Goal: Transaction & Acquisition: Download file/media

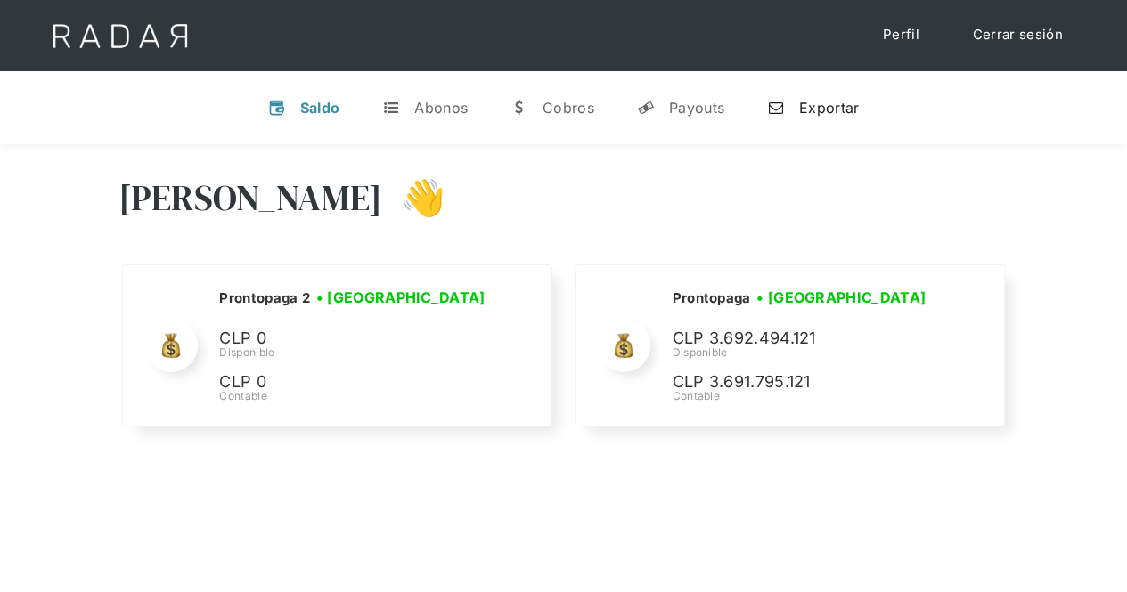
click at [837, 101] on div "Exportar" at bounding box center [829, 108] width 60 height 18
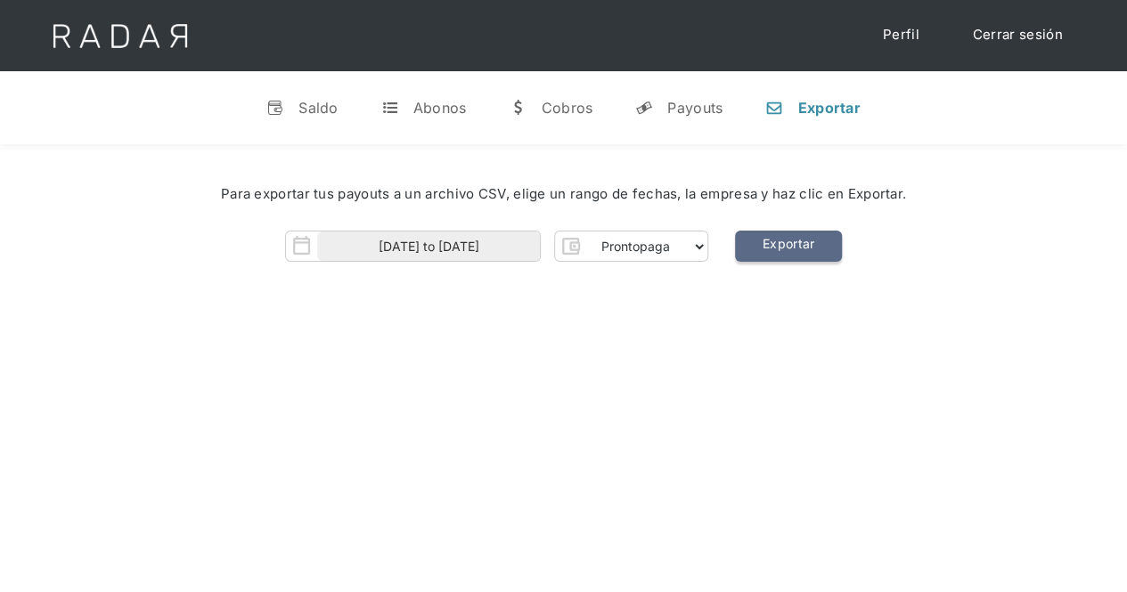
click at [787, 242] on link "Exportar" at bounding box center [788, 246] width 107 height 31
click at [465, 104] on div "Abonos" at bounding box center [439, 108] width 53 height 18
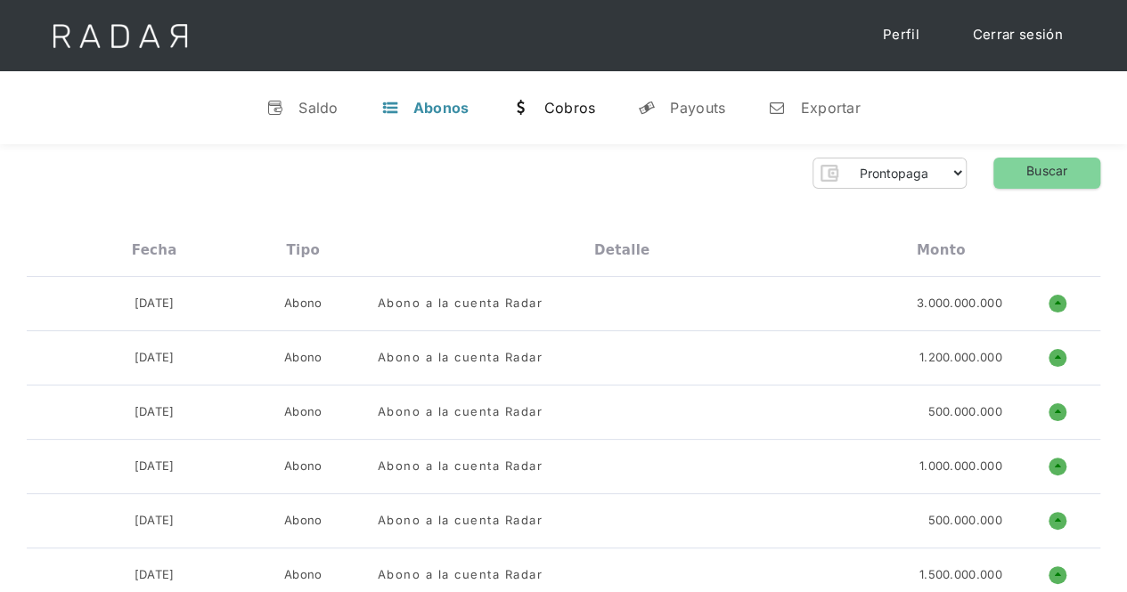
click at [557, 113] on div "Cobros" at bounding box center [569, 108] width 52 height 18
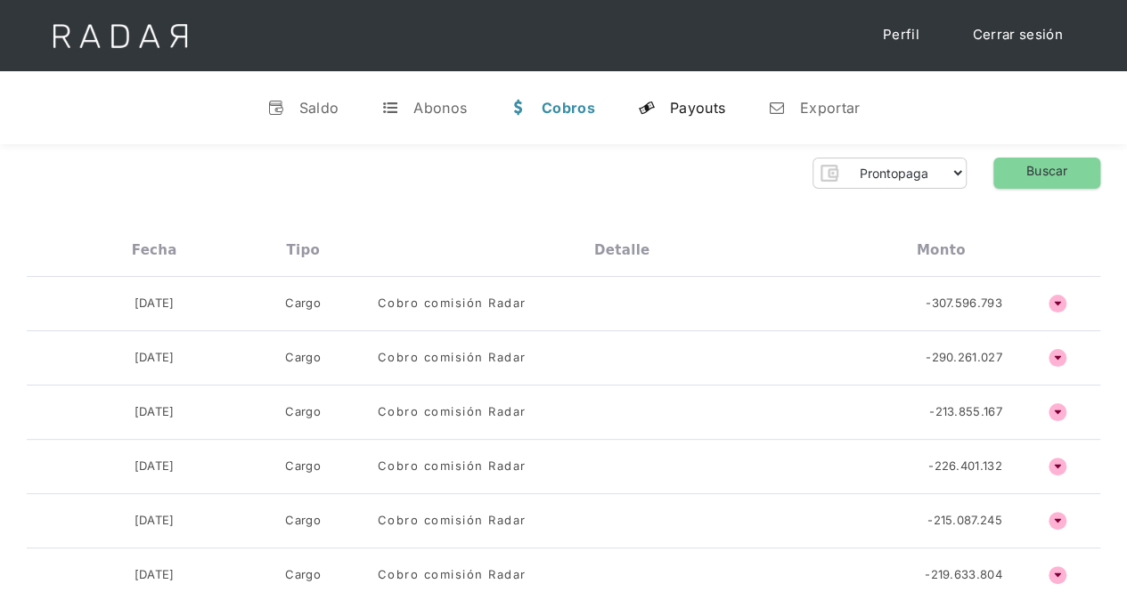
click at [666, 110] on link "y Payouts" at bounding box center [682, 108] width 116 height 46
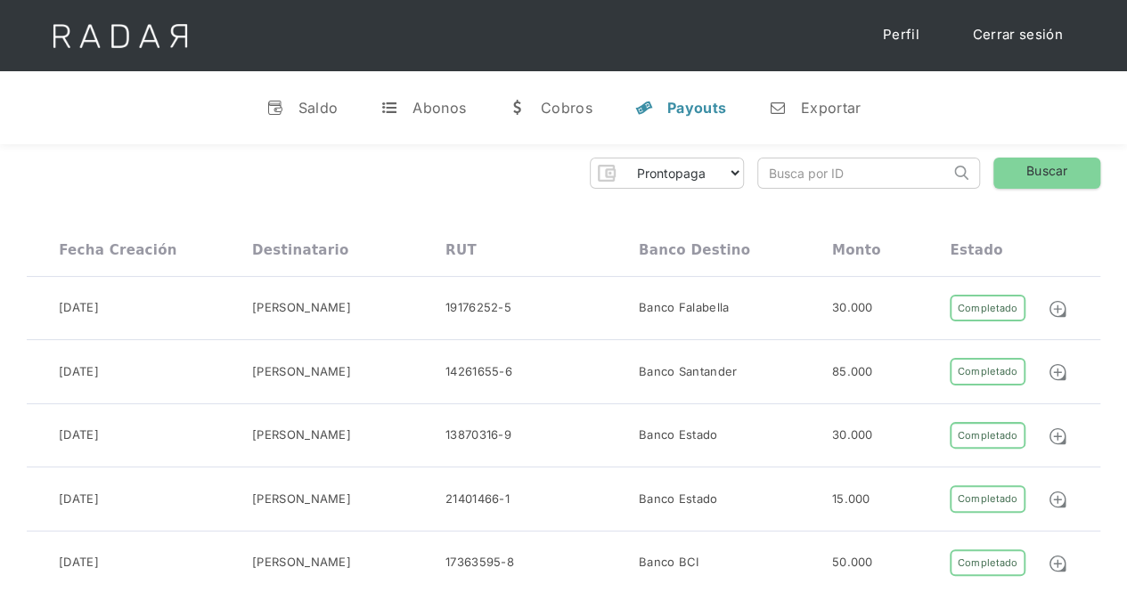
click at [809, 167] on input "search" at bounding box center [854, 173] width 192 height 29
paste input "60e17968-021c-4e40-acba-9e85aac56f50"
type input "60e17968-021c-4e40-acba-9e85aac56f50"
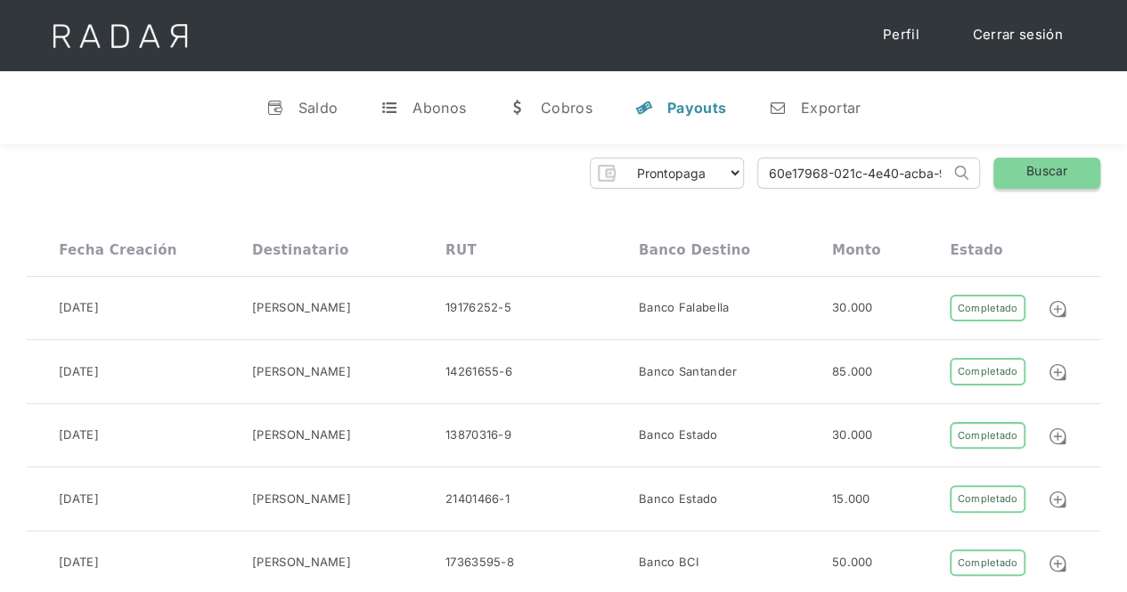
click at [1070, 172] on link "Buscar" at bounding box center [1046, 173] width 107 height 31
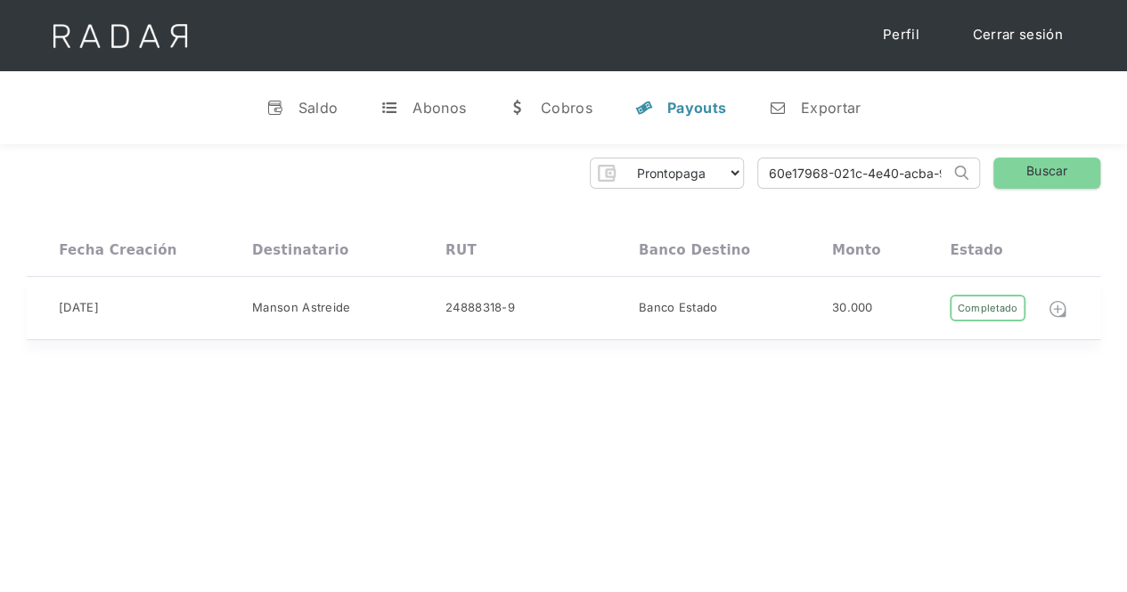
click at [1058, 307] on img at bounding box center [1058, 309] width 20 height 20
click at [979, 311] on div "Completado" at bounding box center [987, 309] width 75 height 28
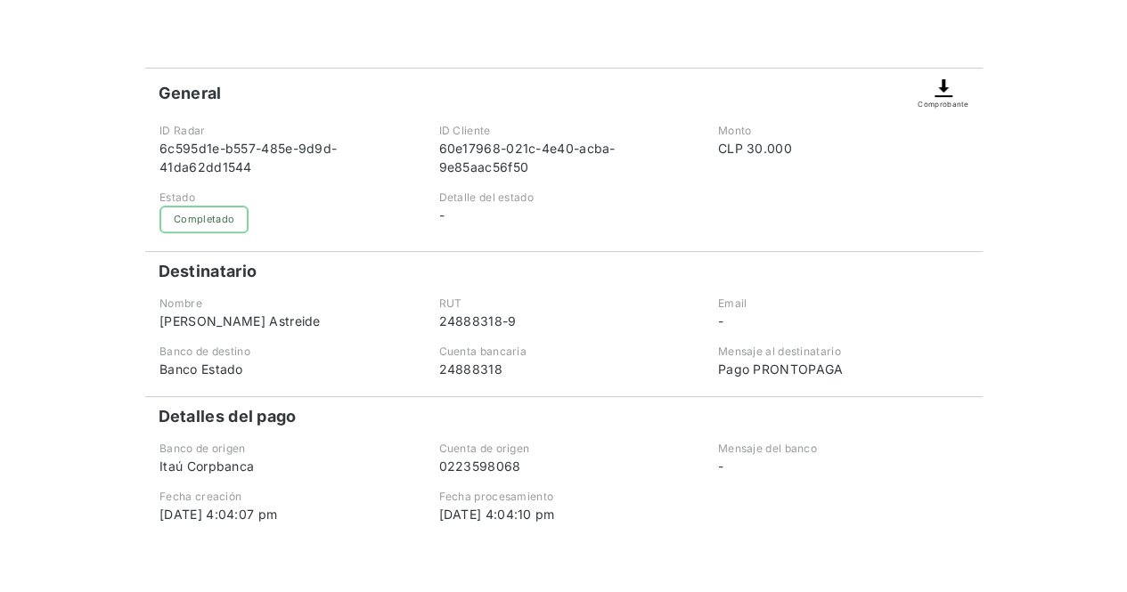
scroll to position [178, 0]
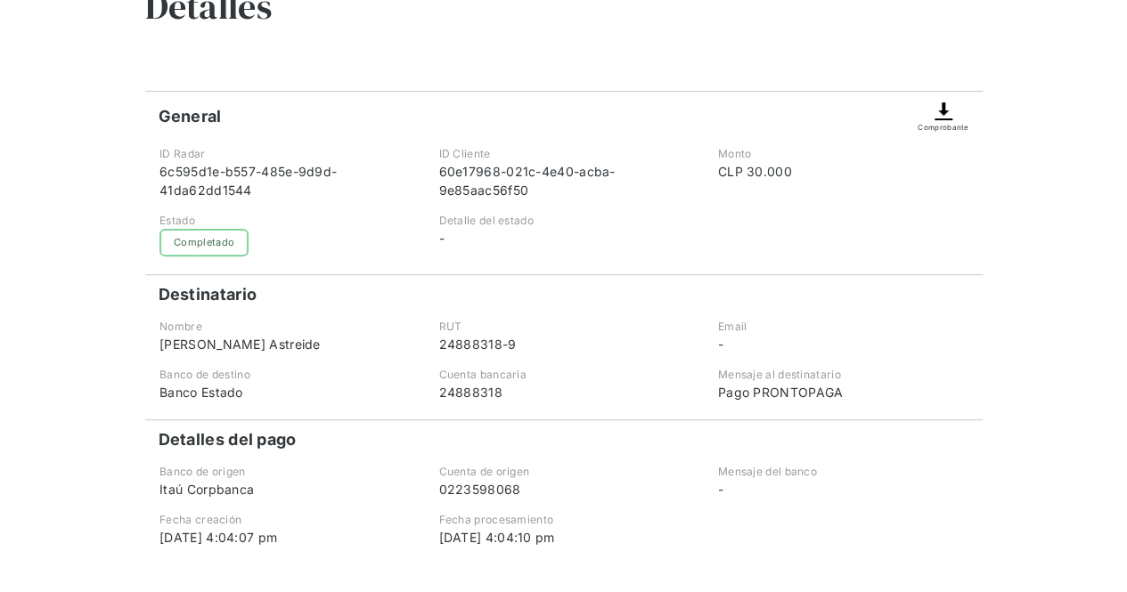
click at [947, 118] on img at bounding box center [943, 111] width 21 height 21
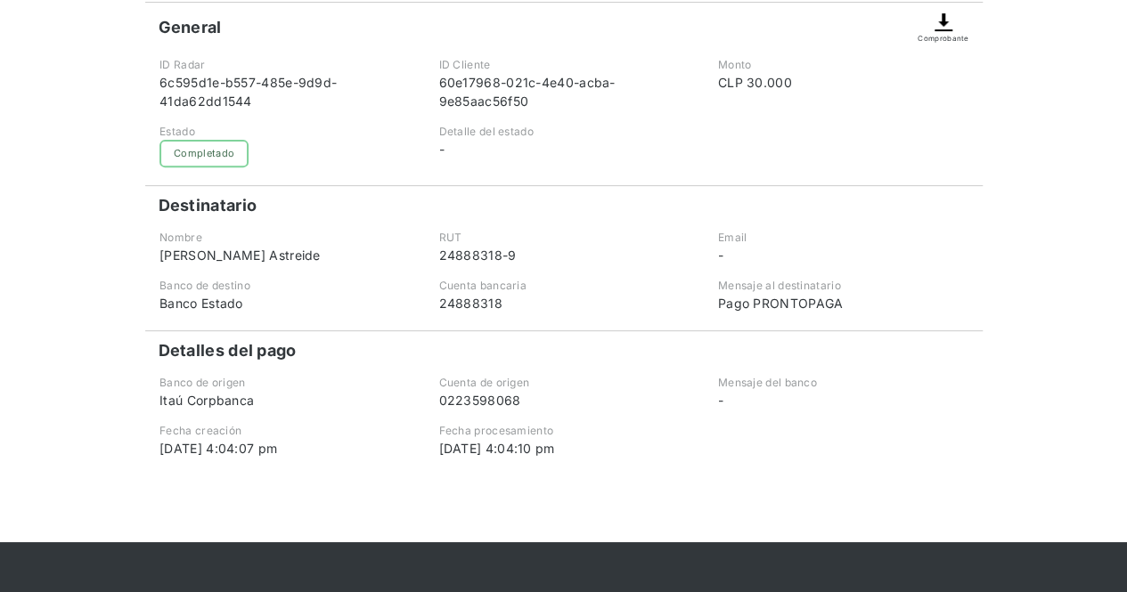
scroll to position [184, 0]
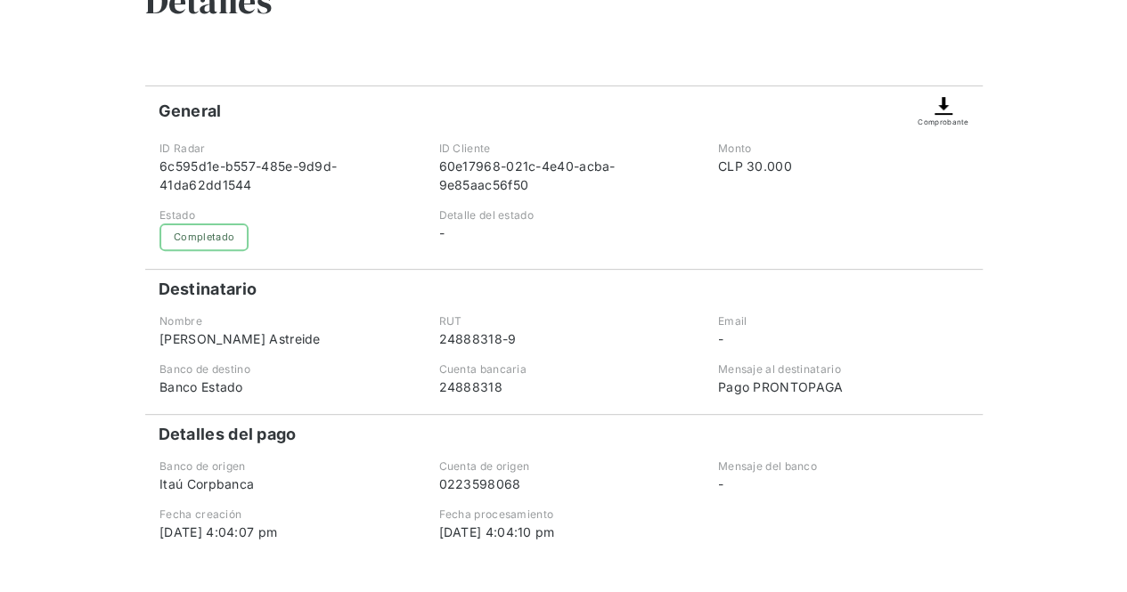
click at [937, 108] on img at bounding box center [943, 105] width 21 height 21
click at [938, 107] on img at bounding box center [943, 105] width 21 height 21
click at [941, 102] on img at bounding box center [943, 105] width 21 height 21
click at [949, 111] on img at bounding box center [943, 105] width 21 height 21
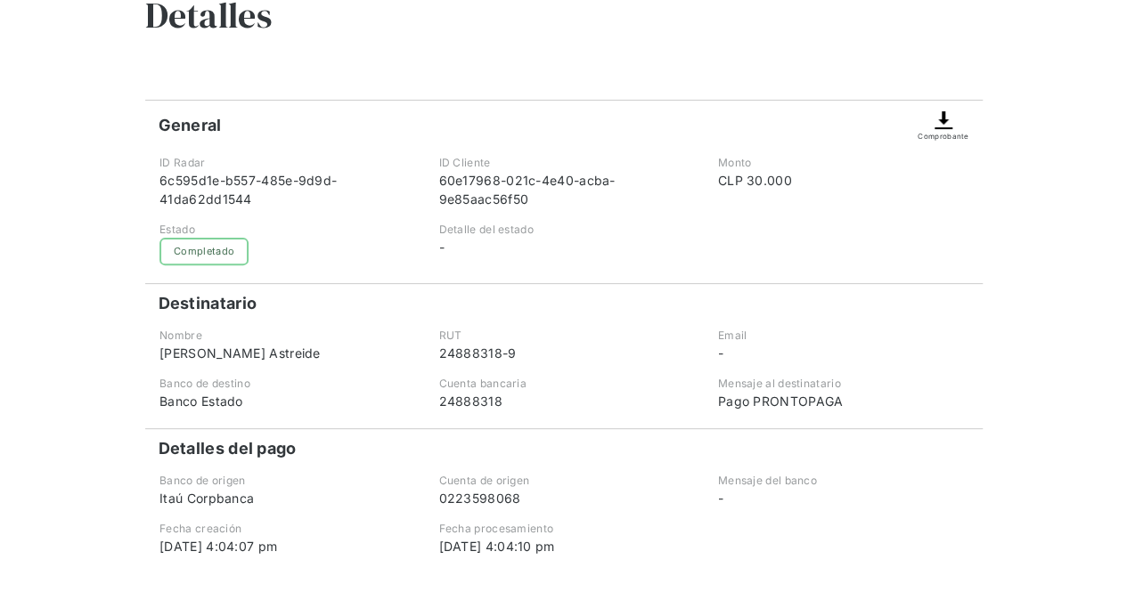
scroll to position [178, 0]
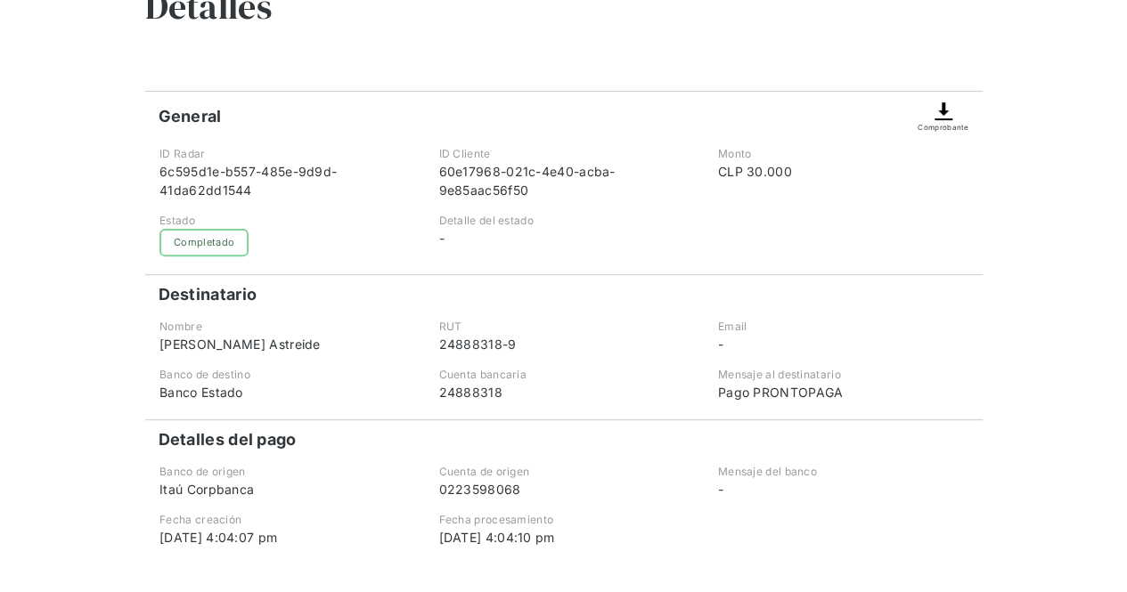
click at [942, 108] on img at bounding box center [943, 111] width 21 height 21
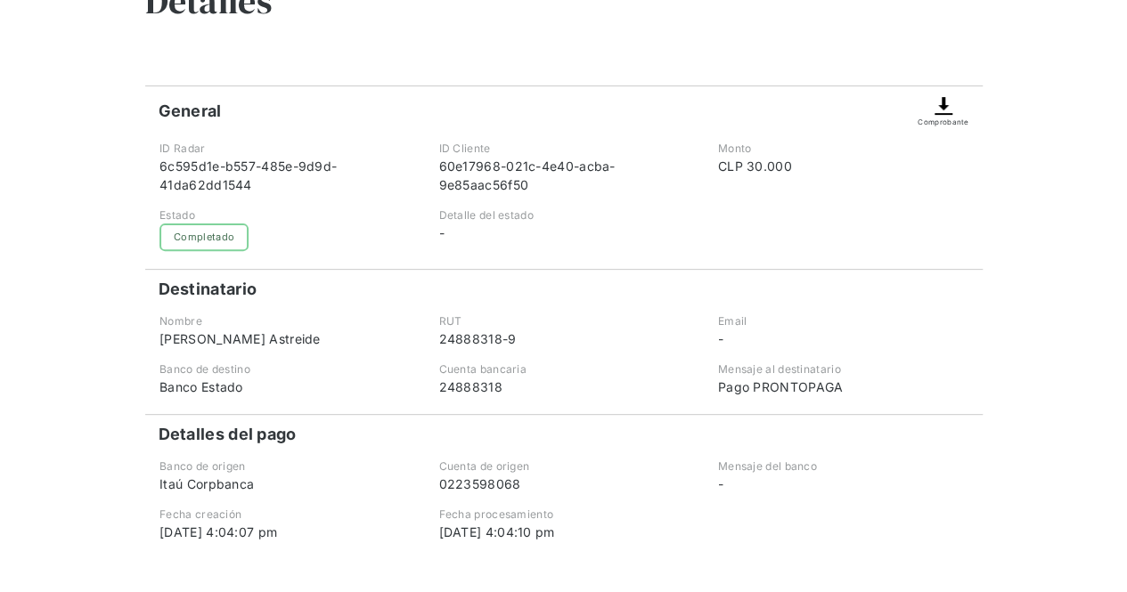
scroll to position [184, 0]
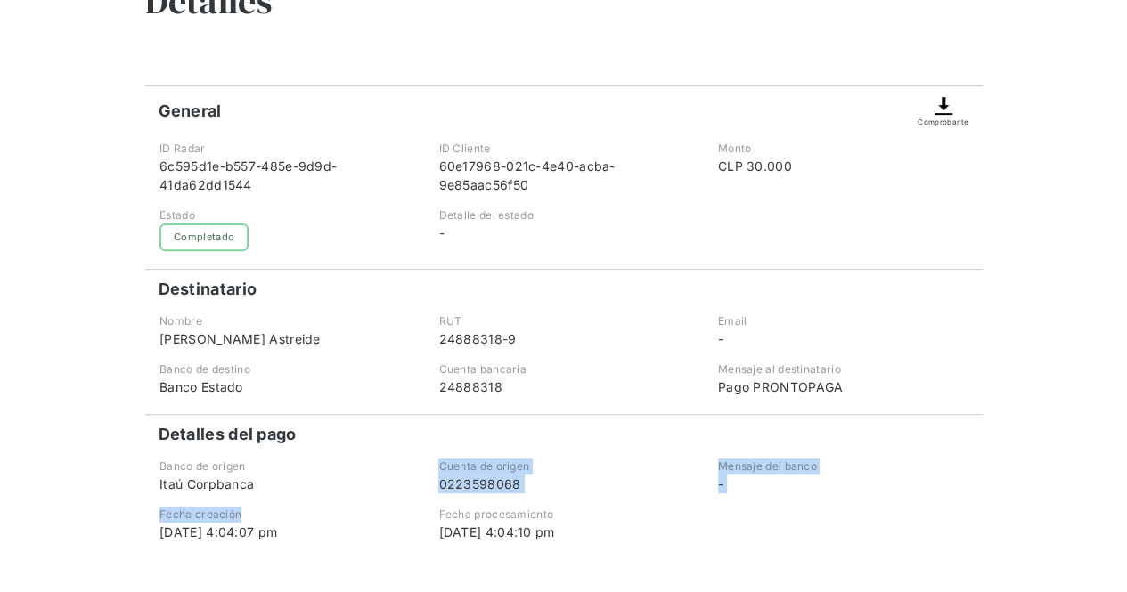
drag, startPoint x: 273, startPoint y: 491, endPoint x: 334, endPoint y: 499, distance: 62.0
click at [334, 499] on div "General Comprobante ID Radar 6c595d1e-b557-485e-9d9d-41da62dd1544 ID Cliente 60…" at bounding box center [563, 314] width 837 height 456
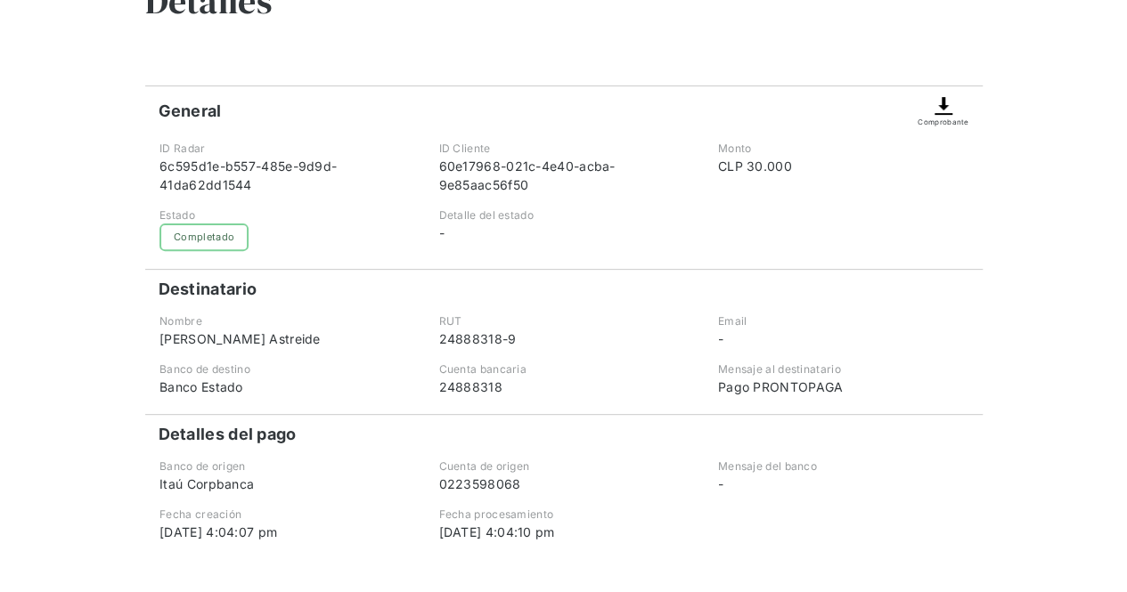
click at [547, 518] on div "Fecha procesamiento" at bounding box center [562, 515] width 249 height 16
click at [947, 106] on img at bounding box center [943, 105] width 21 height 21
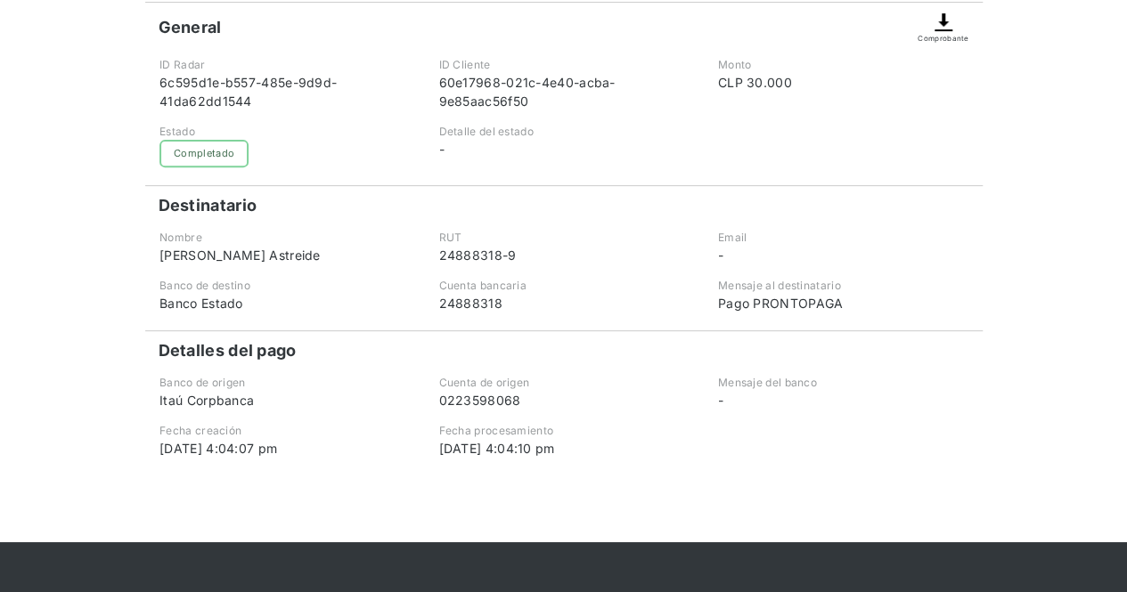
scroll to position [178, 0]
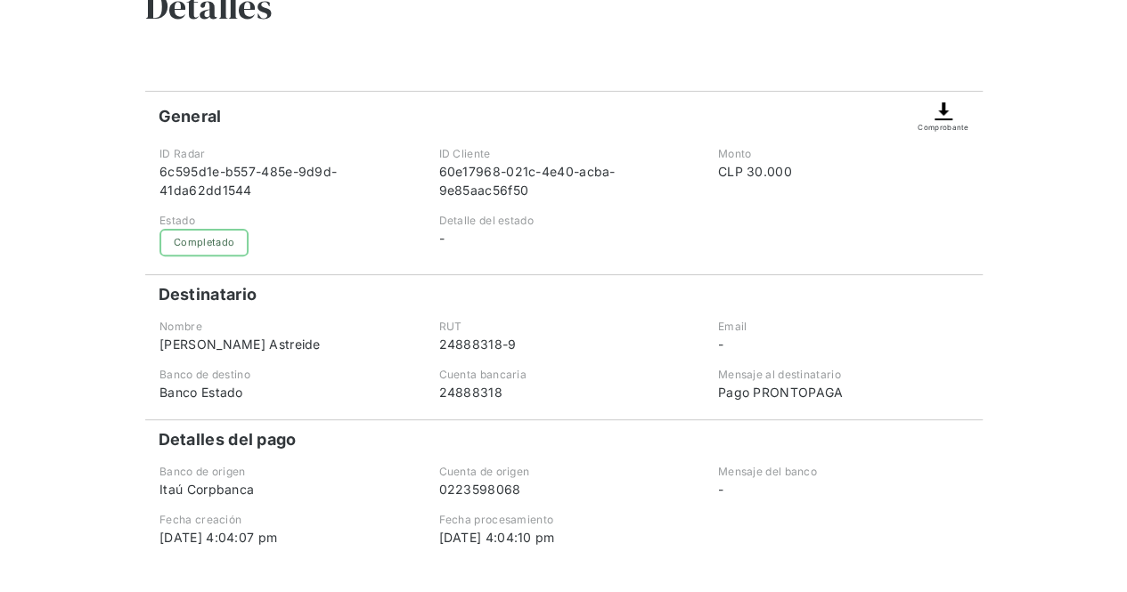
click at [942, 118] on img at bounding box center [943, 111] width 21 height 21
drag, startPoint x: 942, startPoint y: 118, endPoint x: 997, endPoint y: 205, distance: 102.8
click at [997, 205] on div "Volver Detalles General Comprobante ID Radar 6c595d1e-b557-485e-9d9d-41da62dd15…" at bounding box center [563, 262] width 1127 height 738
click at [225, 241] on div "Completado" at bounding box center [203, 243] width 89 height 28
click at [196, 239] on div "Completado" at bounding box center [203, 243] width 89 height 28
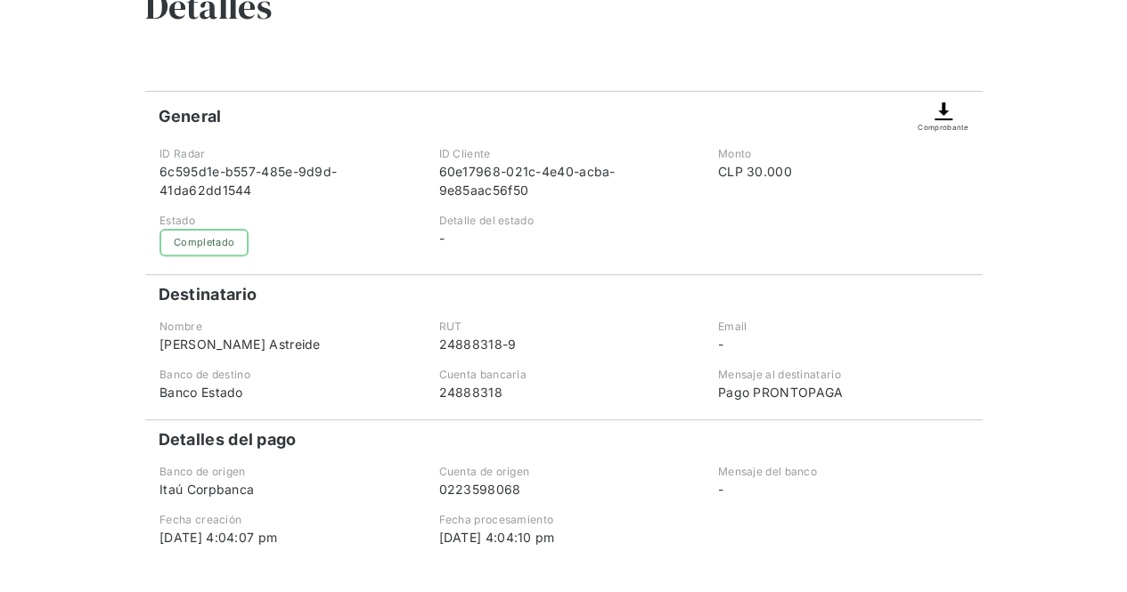
click at [944, 109] on img at bounding box center [943, 111] width 21 height 21
drag, startPoint x: 939, startPoint y: 117, endPoint x: 950, endPoint y: 113, distance: 11.3
click at [950, 113] on img at bounding box center [943, 111] width 21 height 21
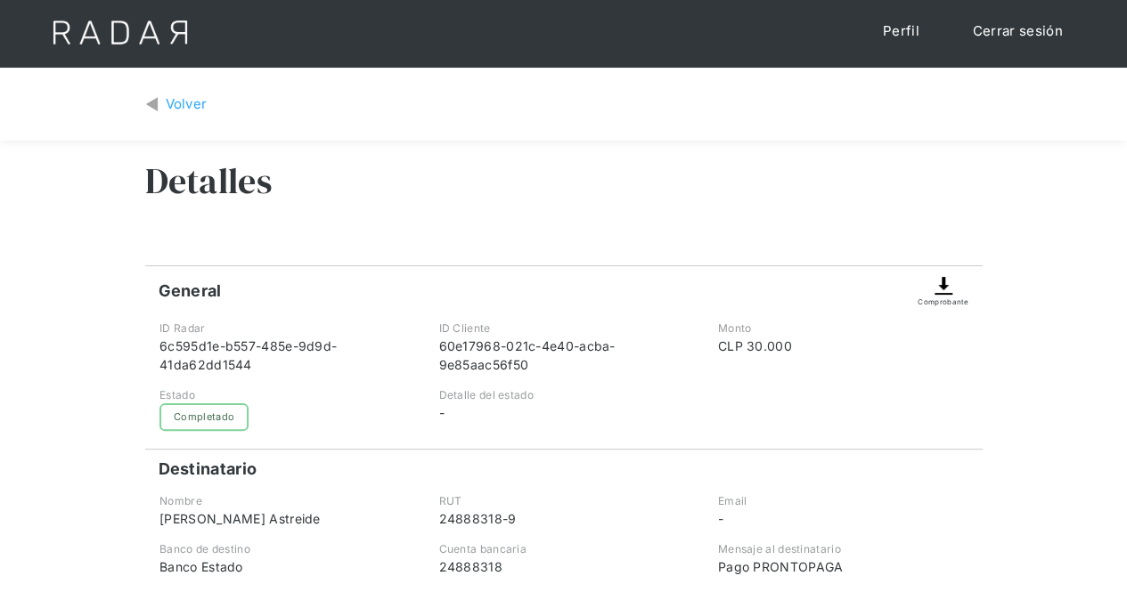
scroll to position [0, 0]
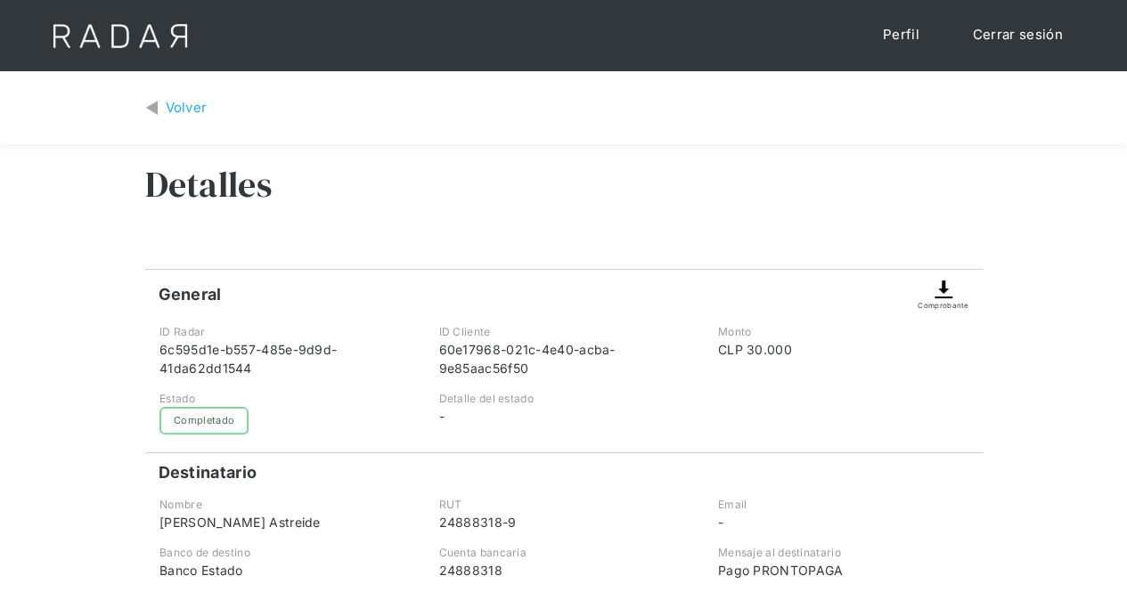
click at [184, 110] on div "Volver" at bounding box center [187, 108] width 42 height 20
click at [945, 296] on img at bounding box center [943, 289] width 21 height 21
click at [1013, 25] on link "Cerrar sesión" at bounding box center [1018, 35] width 126 height 35
